Goal: Task Accomplishment & Management: Use online tool/utility

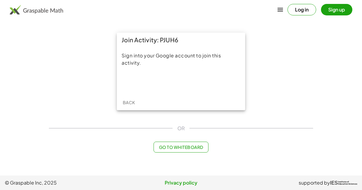
click at [190, 92] on div "Sign into your Google account to join this activity." at bounding box center [181, 70] width 129 height 47
